Goal: Use online tool/utility: Utilize a website feature to perform a specific function

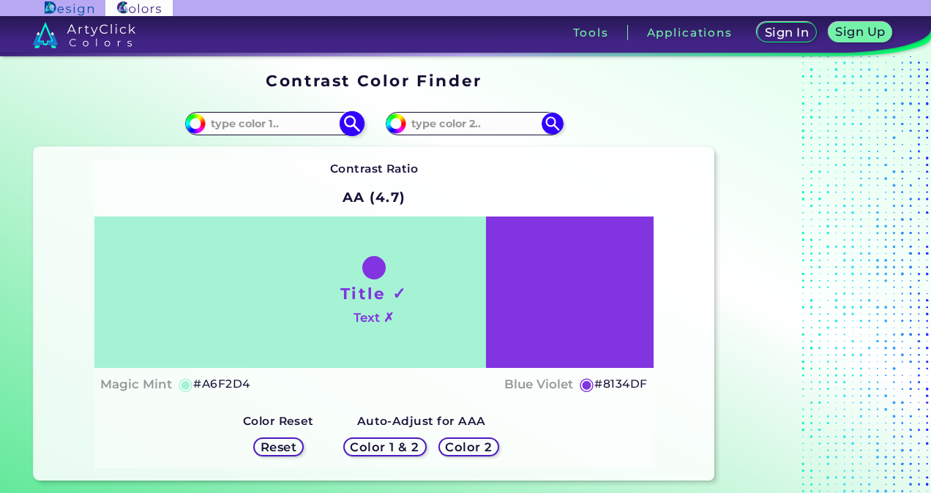
click at [259, 124] on input at bounding box center [274, 123] width 136 height 20
paste input "#008080"
type input "#008080"
click at [356, 127] on img at bounding box center [352, 124] width 26 height 26
type input "#008080"
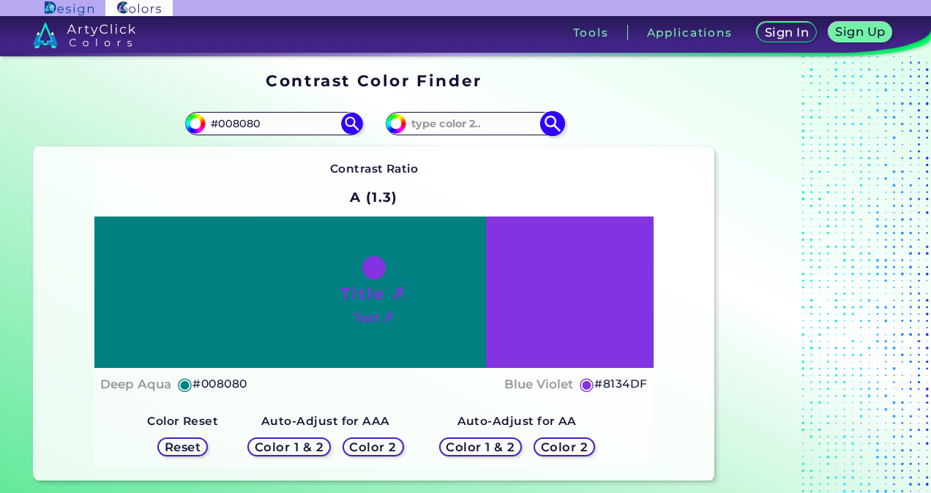
click at [546, 125] on img at bounding box center [552, 124] width 26 height 26
click at [543, 445] on h5 "Color 2" at bounding box center [564, 446] width 42 height 11
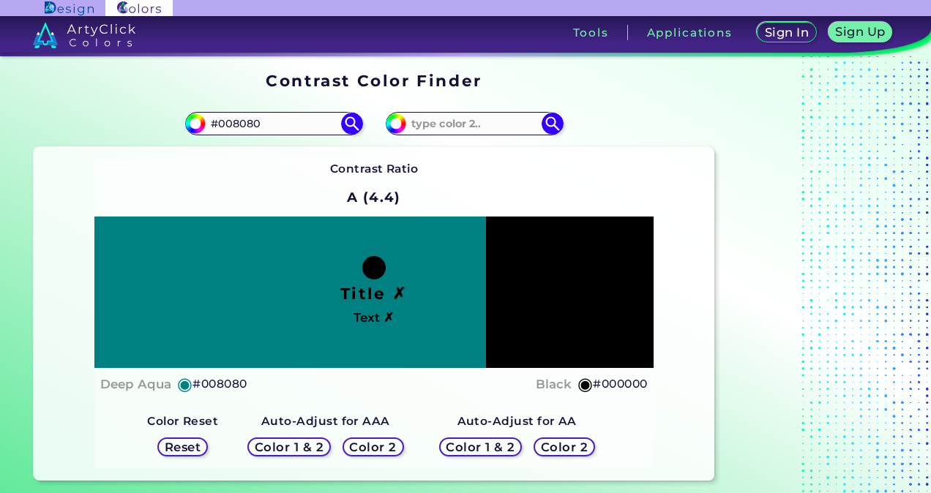
click at [492, 441] on h5 "Color 1 & 2" at bounding box center [480, 446] width 62 height 11
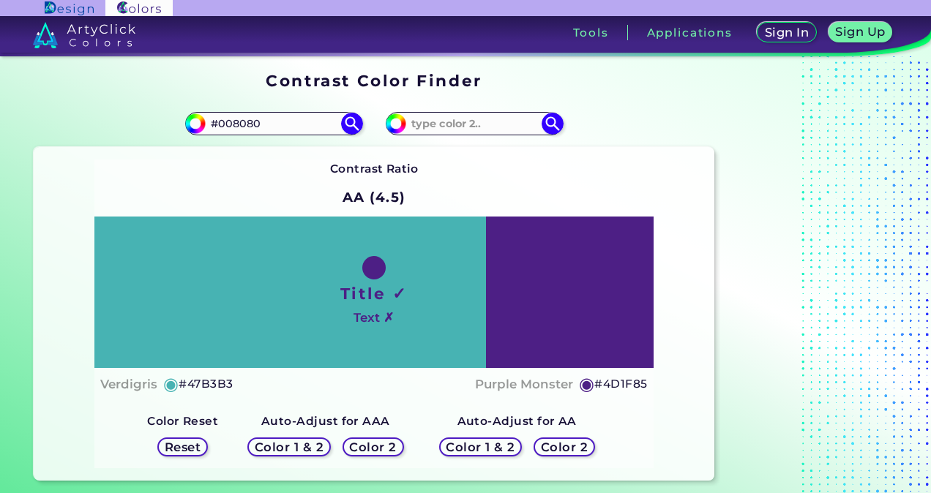
click at [503, 445] on h5 "Color 1 & 2" at bounding box center [480, 446] width 62 height 11
click at [555, 449] on h5 "Color 2" at bounding box center [564, 446] width 42 height 11
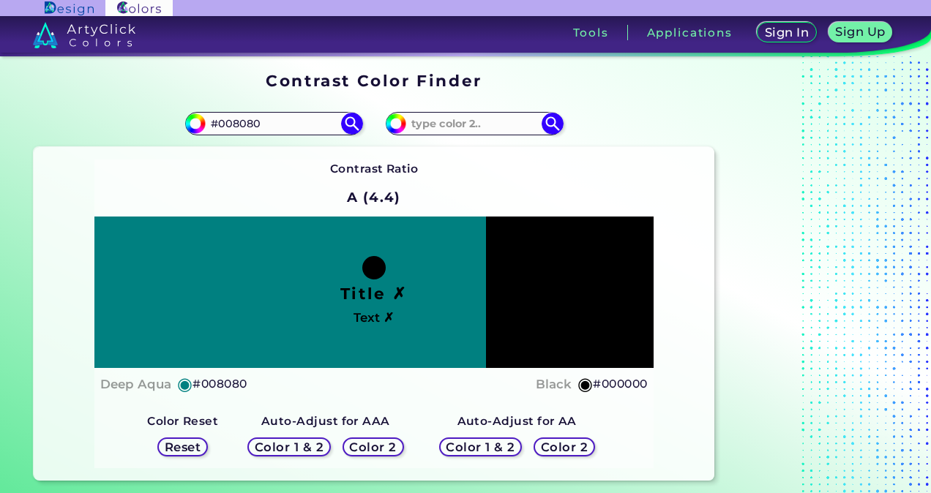
click at [500, 448] on h5 "Color 1 & 2" at bounding box center [480, 446] width 62 height 11
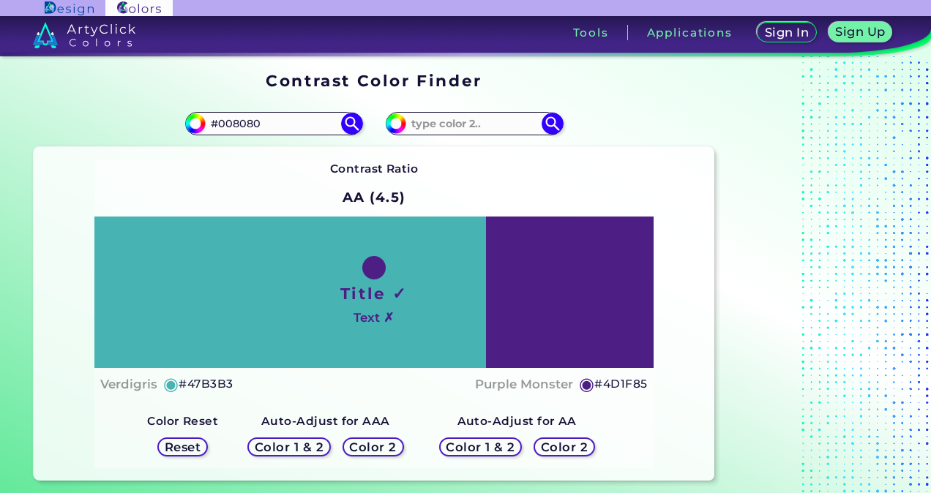
click at [498, 448] on h5 "Color 1 & 2" at bounding box center [480, 446] width 62 height 11
click at [549, 443] on h5 "Color 2" at bounding box center [564, 446] width 42 height 11
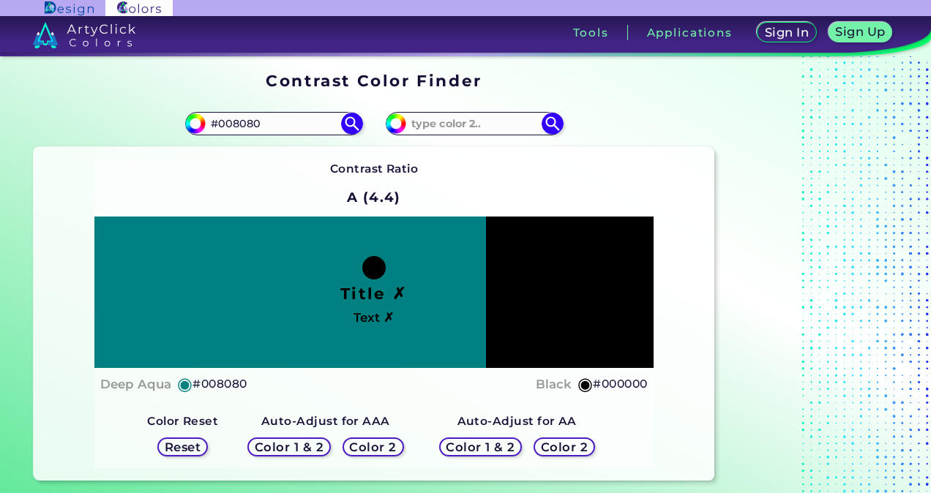
click at [386, 442] on h5 "Color 2" at bounding box center [373, 446] width 42 height 11
click at [326, 444] on div "Color 1 & 2" at bounding box center [289, 446] width 75 height 17
click at [318, 441] on h5 "Color 1 & 2" at bounding box center [289, 446] width 62 height 11
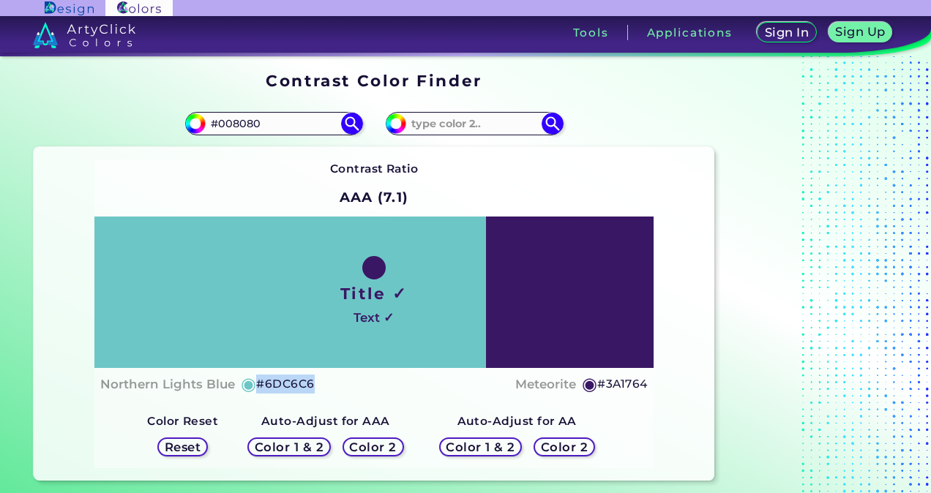
drag, startPoint x: 315, startPoint y: 388, endPoint x: 255, endPoint y: 383, distance: 59.5
click at [255, 383] on div "Northern Lights Blue ◉ #6DC6C6 Meteorite ◉ #3A1764" at bounding box center [373, 384] width 547 height 21
copy h5 "#6DC6C6"
